Goal: Go to known website: Access a specific website the user already knows

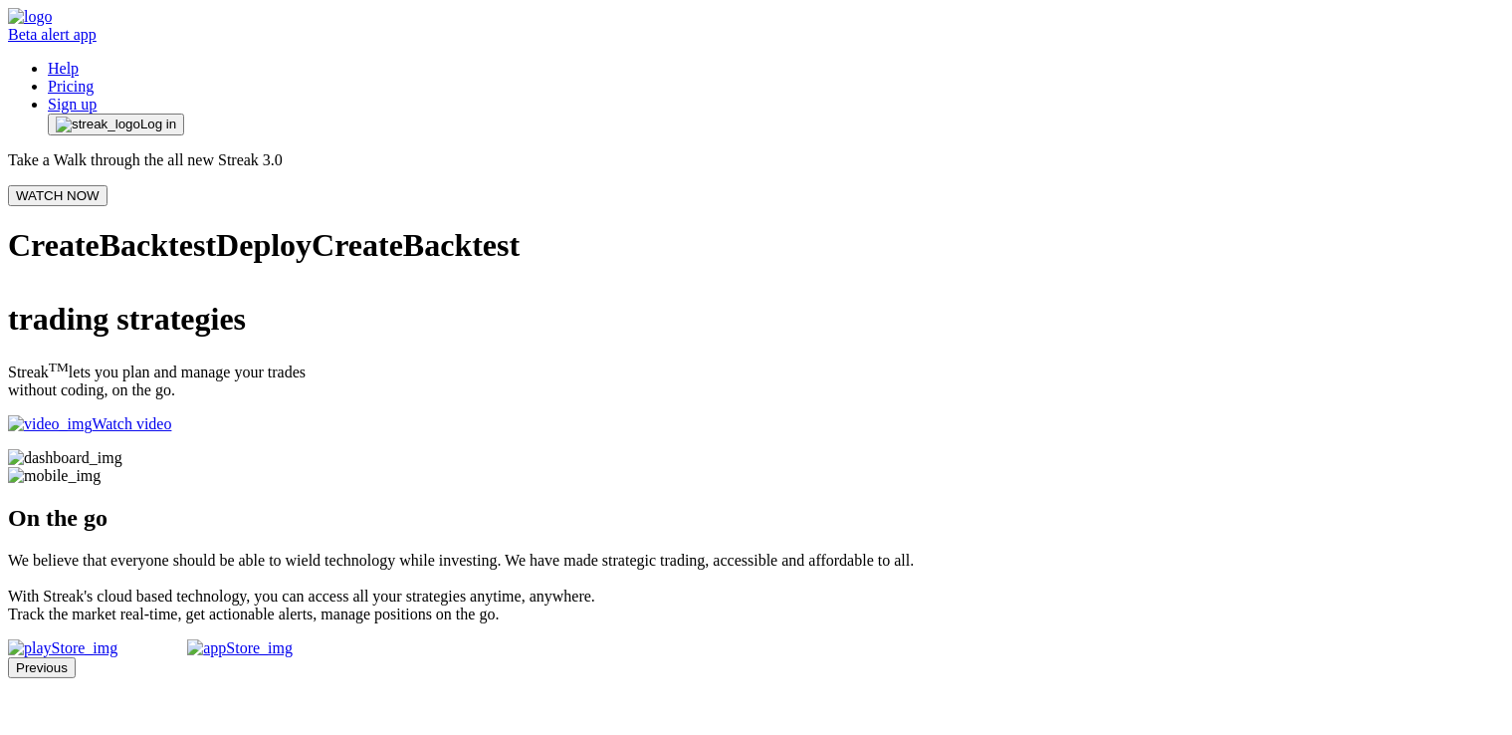
click at [140, 116] on span "button" at bounding box center [98, 124] width 85 height 16
click at [176, 116] on span "Log in" at bounding box center [158, 124] width 36 height 16
click at [140, 116] on img "button" at bounding box center [98, 124] width 85 height 16
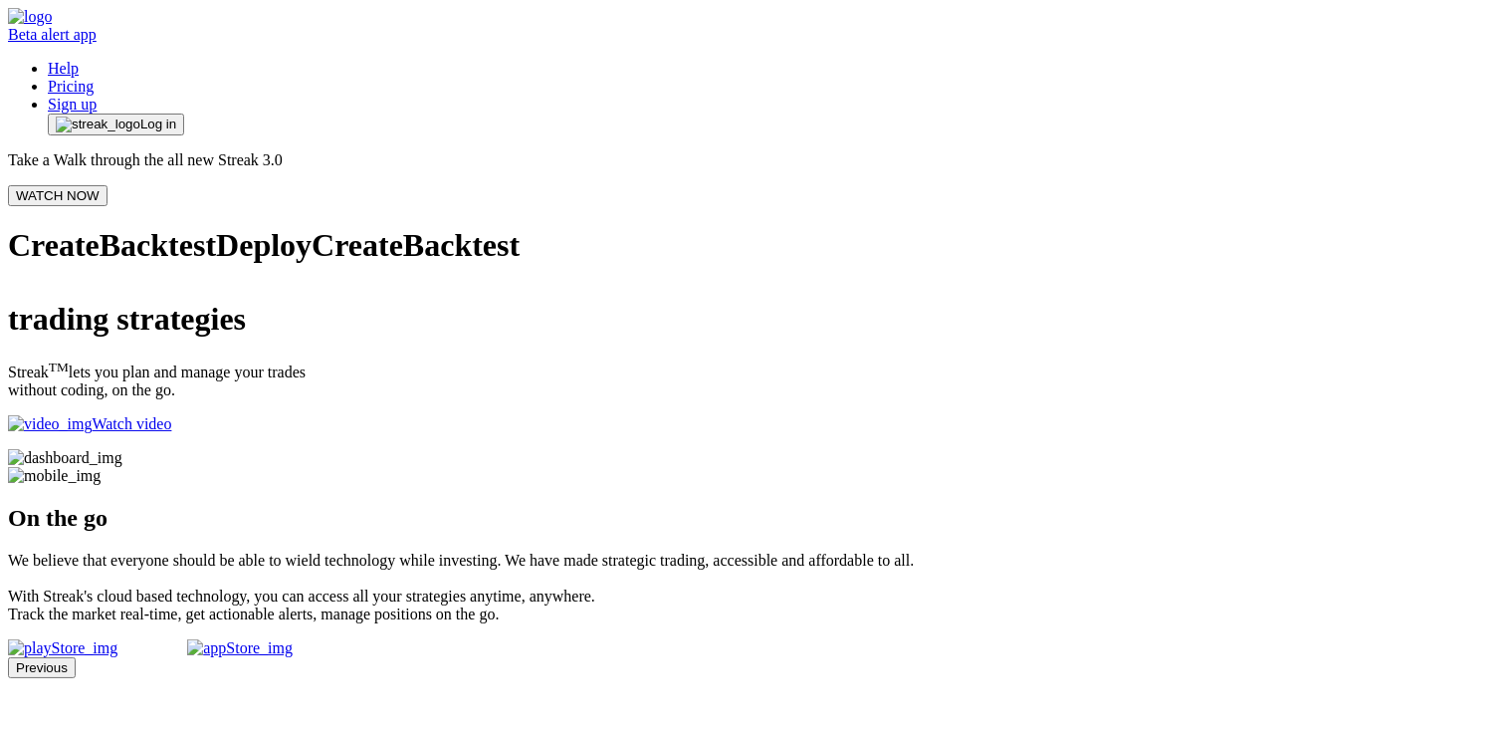
click at [184, 114] on button "Log in" at bounding box center [116, 125] width 136 height 22
